Goal: Information Seeking & Learning: Learn about a topic

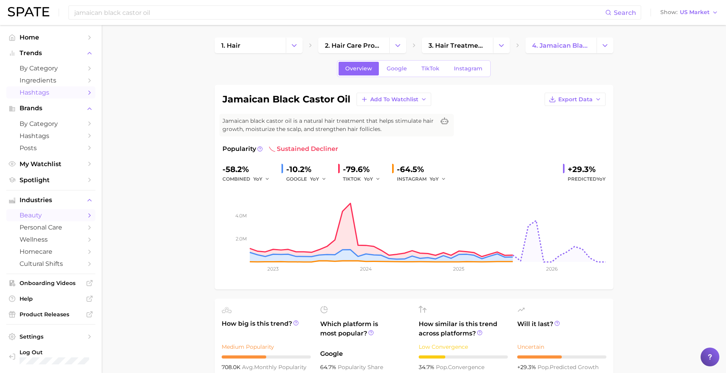
click at [60, 87] on link "Hashtags" at bounding box center [50, 92] width 89 height 12
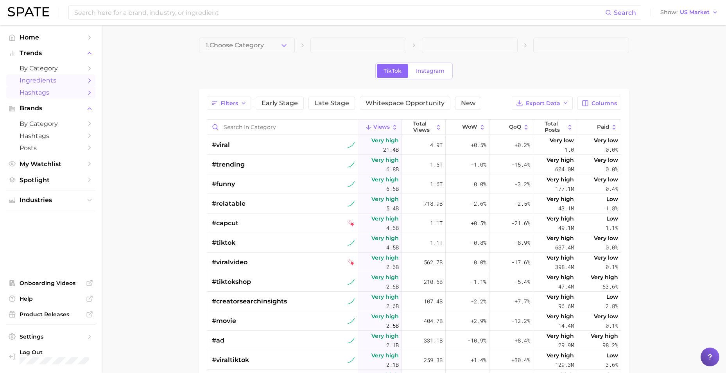
click at [71, 77] on span "Ingredients" at bounding box center [51, 80] width 63 height 7
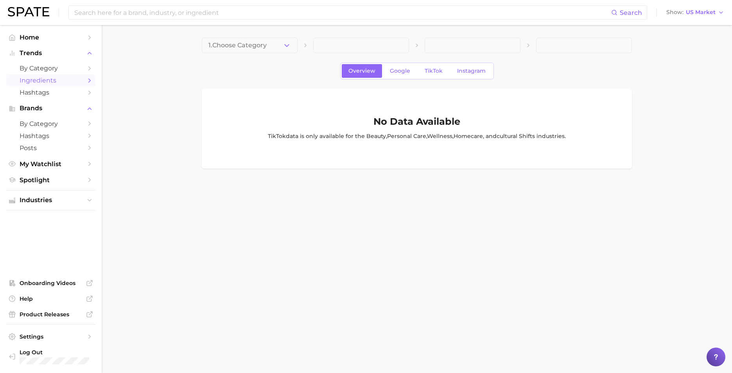
click at [61, 77] on span "Ingredients" at bounding box center [51, 80] width 63 height 7
click at [247, 43] on span "1. Choose Category" at bounding box center [237, 45] width 58 height 7
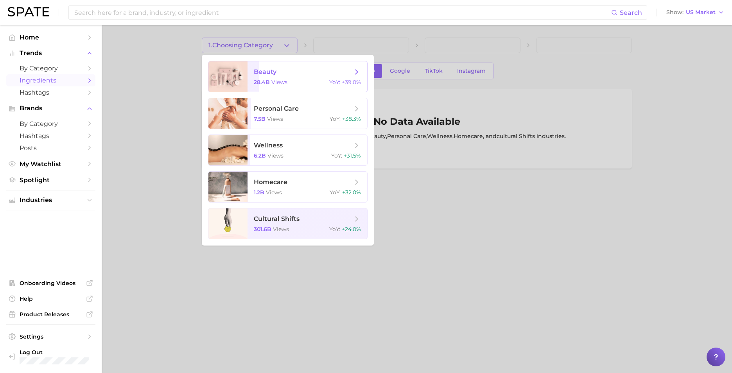
click at [320, 86] on span "beauty 28.4b views YoY : +39.0%" at bounding box center [307, 76] width 120 height 30
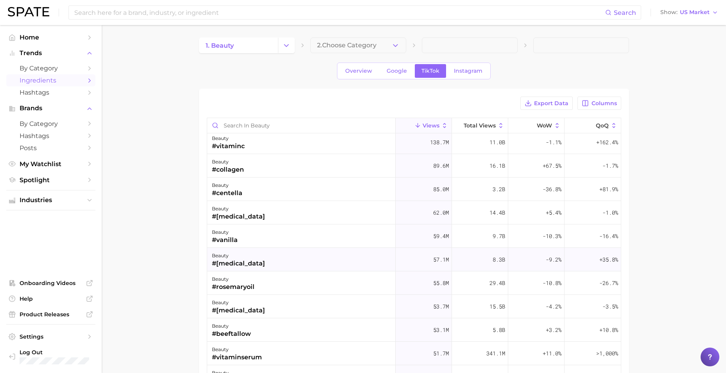
scroll to position [78, 0]
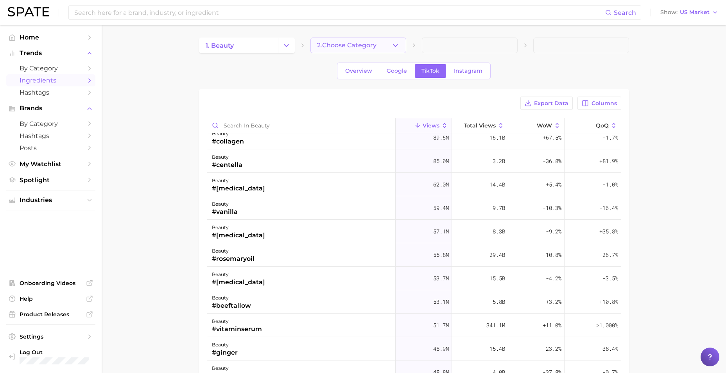
click at [375, 38] on button "2. Choose Category" at bounding box center [358, 46] width 96 height 16
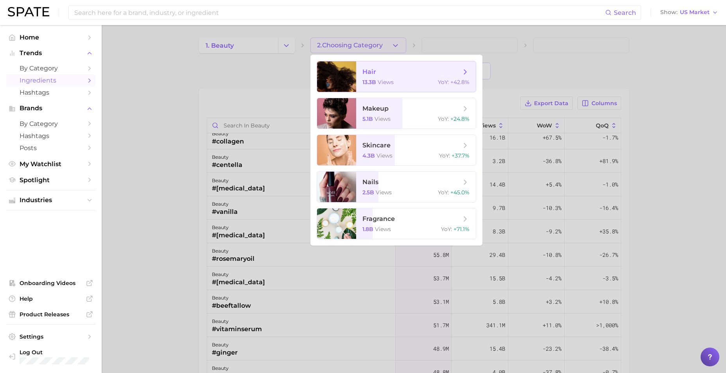
click at [374, 81] on span "13.3b" at bounding box center [369, 82] width 14 height 7
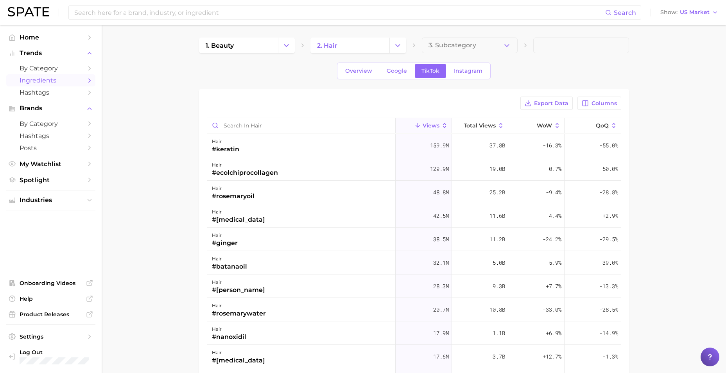
click at [118, 181] on main "1. beauty 2. hair 3. Subcategory Overview Google TikTok Instagram Export Data C…" at bounding box center [414, 281] width 624 height 512
